Goal: Task Accomplishment & Management: Use online tool/utility

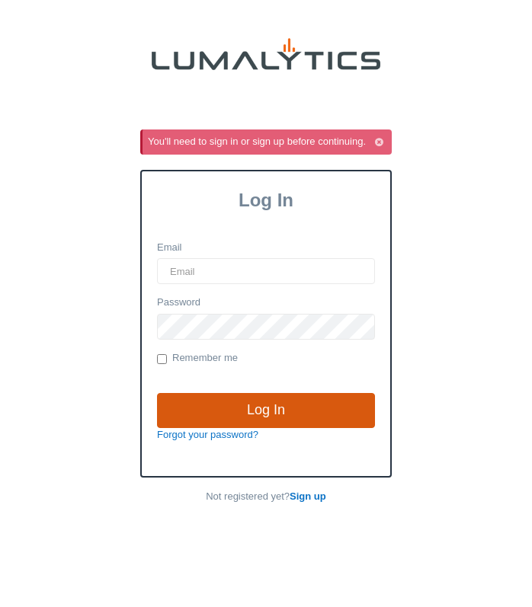
type input "[EMAIL_ADDRESS][DOMAIN_NAME]"
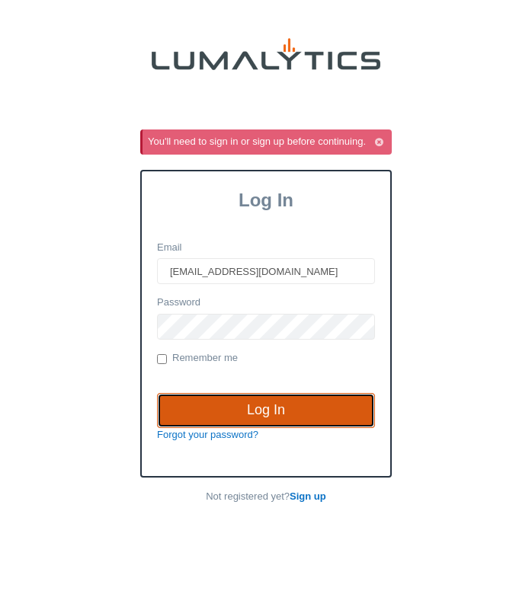
click at [287, 401] on input "Log In" at bounding box center [266, 410] width 218 height 35
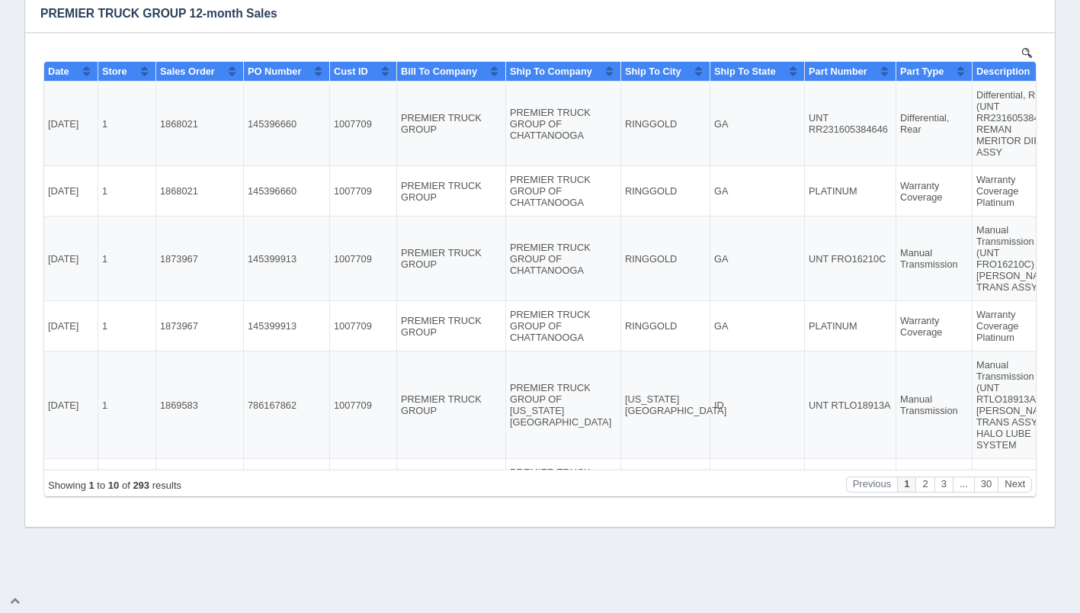
scroll to position [7501, 0]
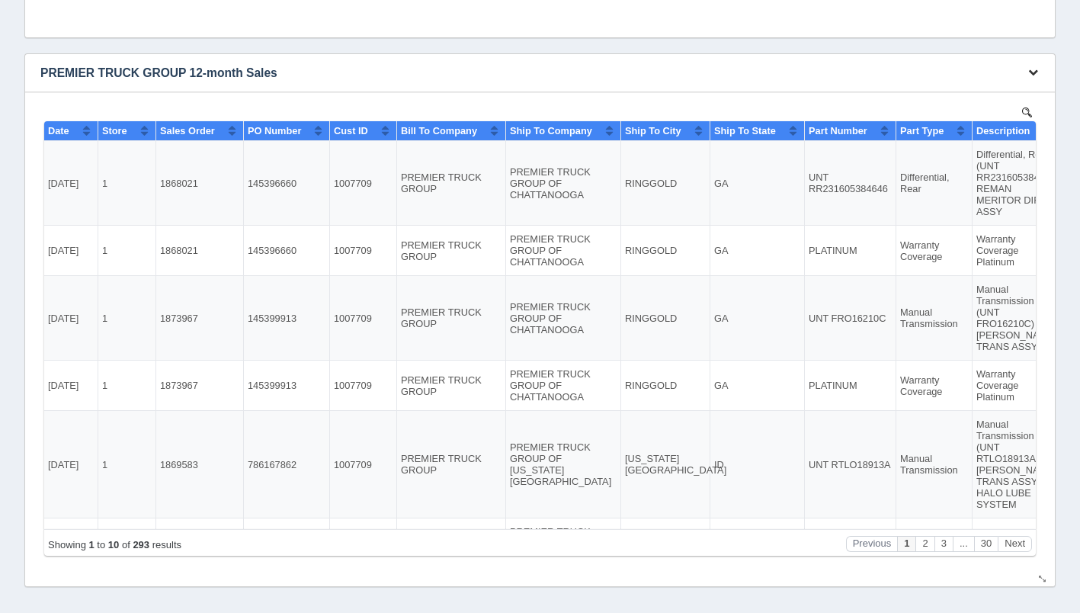
click at [1034, 74] on icon "button" at bounding box center [1033, 72] width 10 height 10
click at [975, 91] on link "Download CSV" at bounding box center [982, 96] width 122 height 22
